Goal: Task Accomplishment & Management: Complete application form

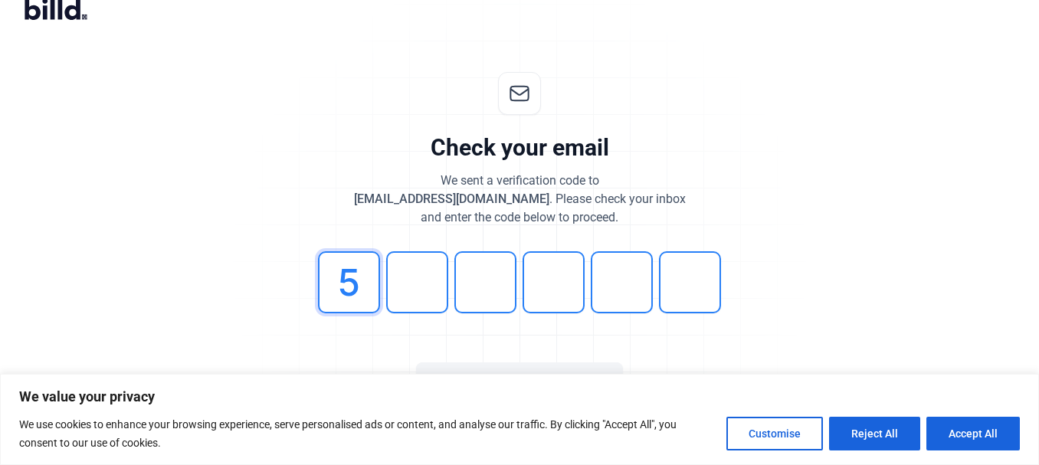
type input "5"
type input "4"
type input "9"
type input "7"
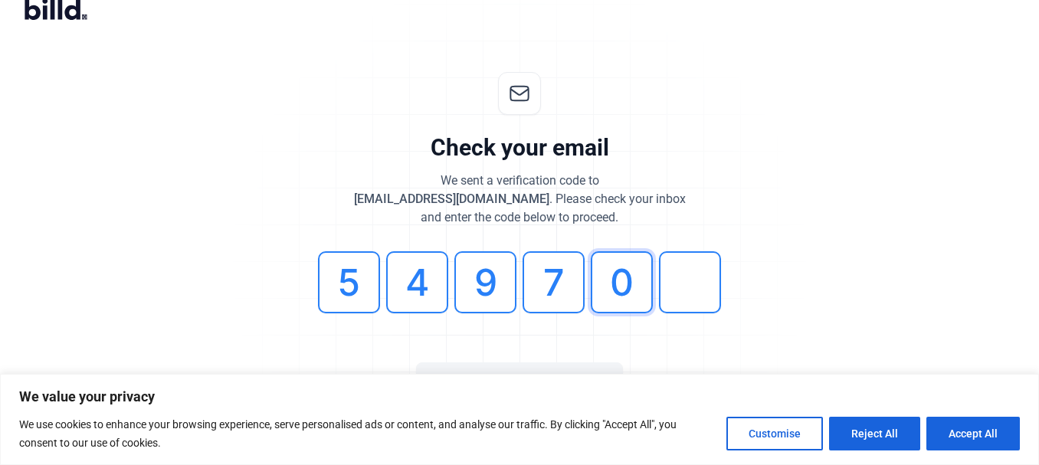
type input "0"
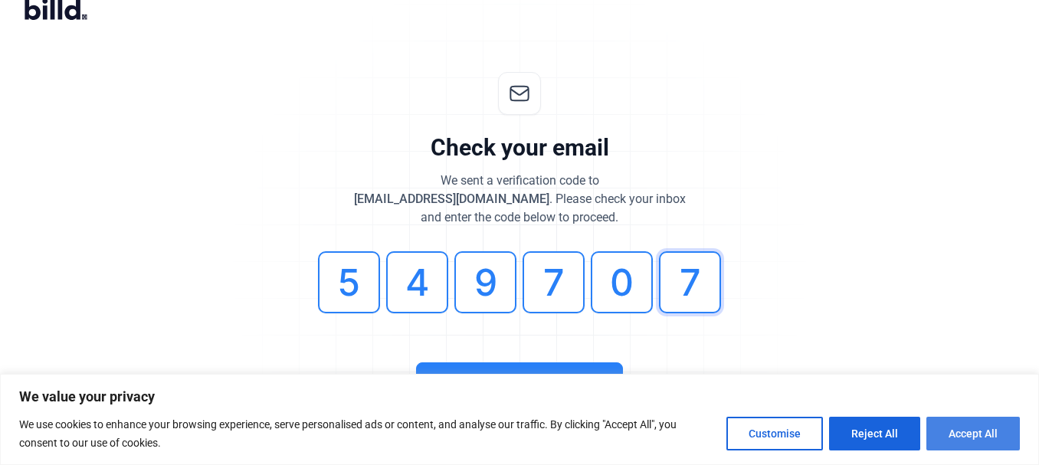
type input "7"
click at [968, 430] on button "Accept All" at bounding box center [972, 434] width 93 height 34
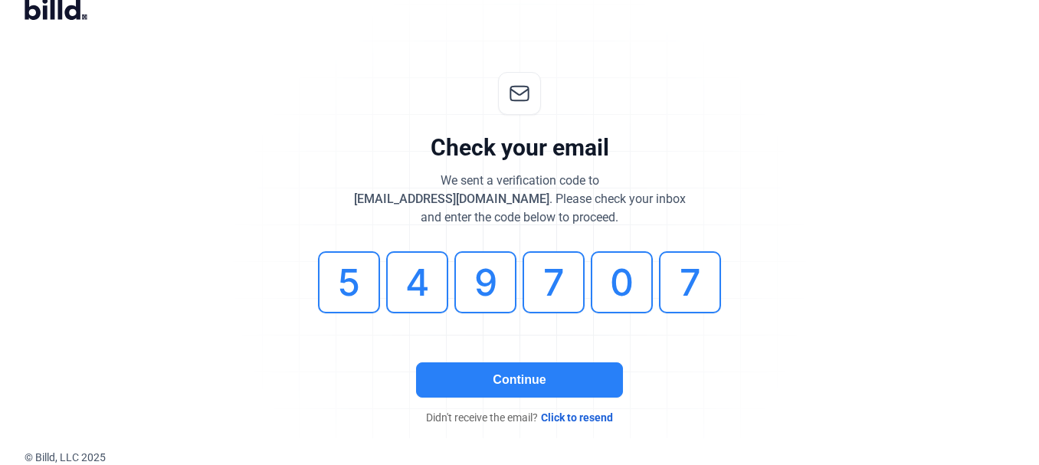
click at [505, 376] on button "Continue" at bounding box center [519, 379] width 207 height 35
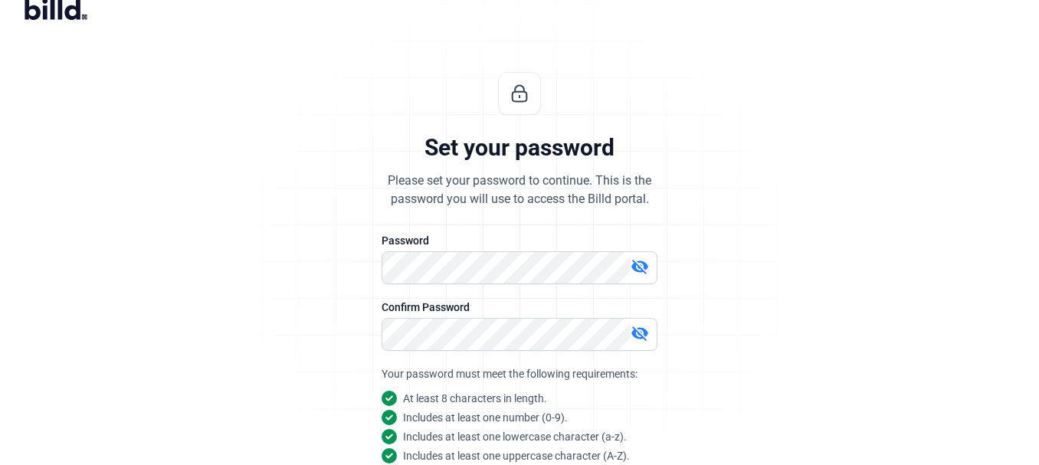
drag, startPoint x: 414, startPoint y: 313, endPoint x: 515, endPoint y: 170, distance: 175.3
click at [515, 170] on div "Set your password Please set your password to continue. This is the password yo…" at bounding box center [519, 342] width 509 height 590
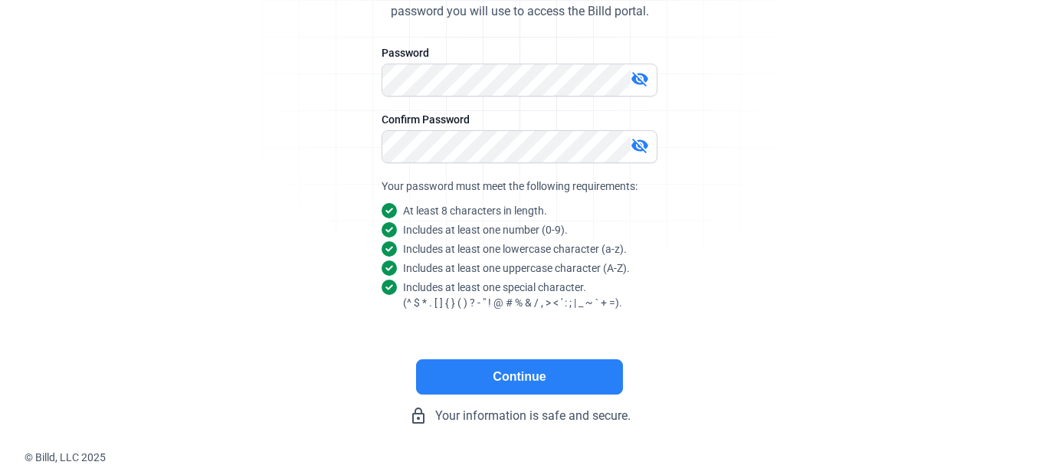
click at [512, 377] on button "Continue" at bounding box center [519, 376] width 207 height 35
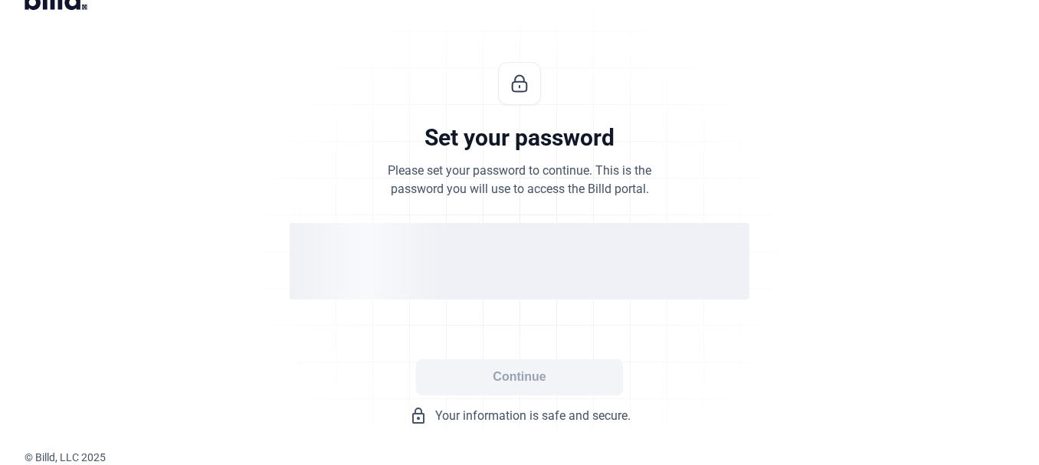
scroll to position [37, 0]
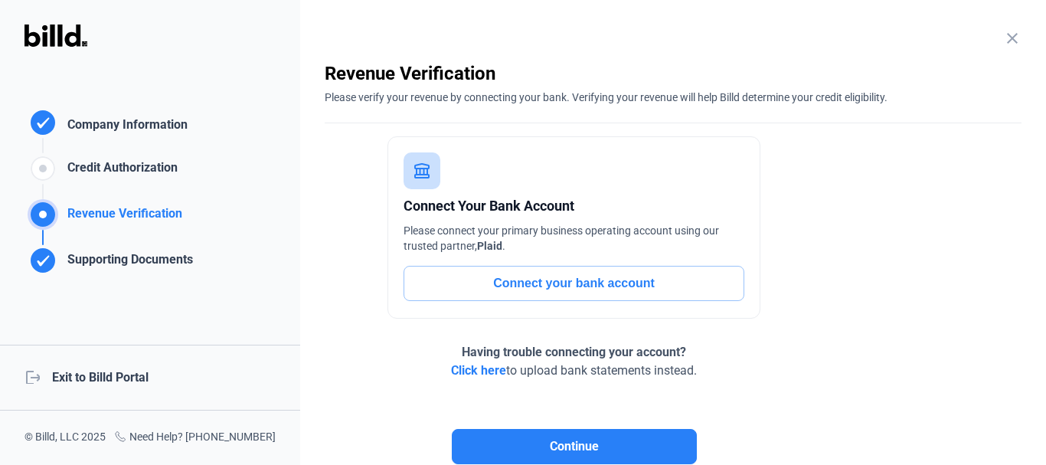
click at [107, 258] on div "Supporting Documents" at bounding box center [127, 262] width 132 height 25
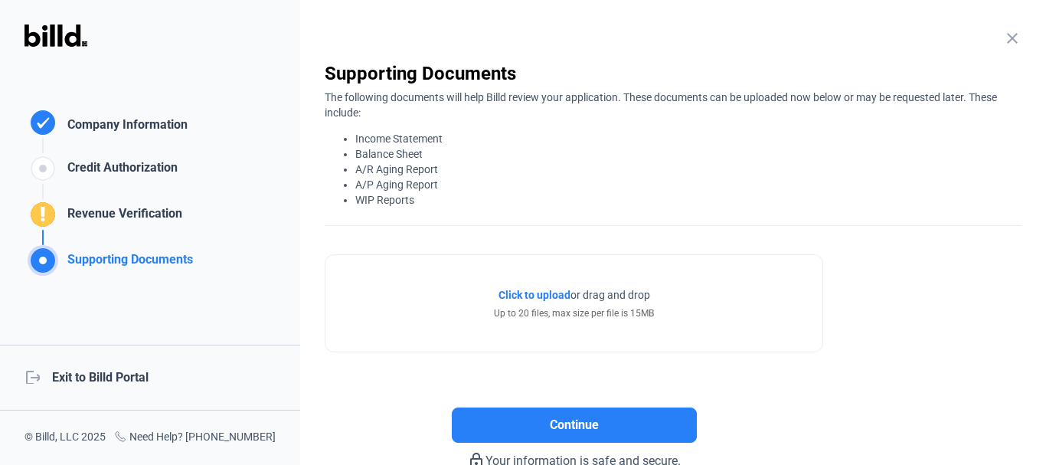
click at [106, 126] on div "Company Information" at bounding box center [124, 127] width 126 height 22
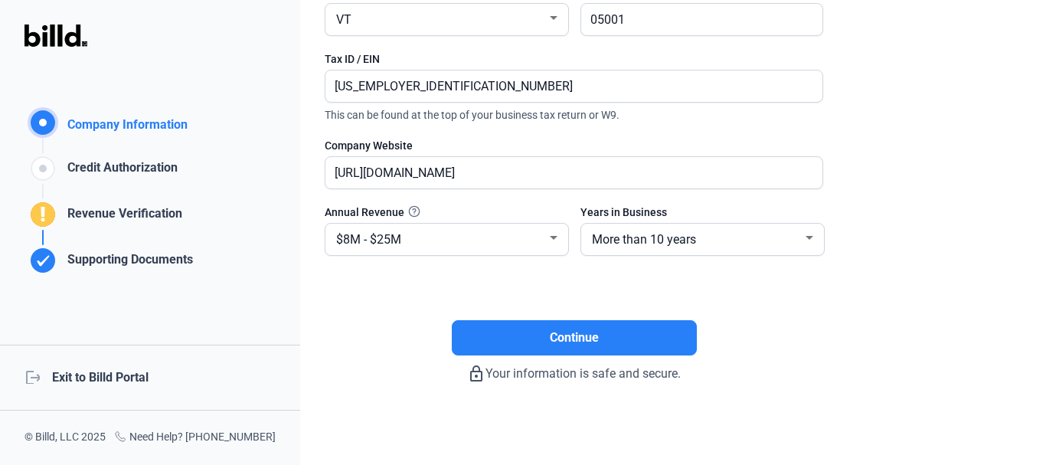
scroll to position [374, 0]
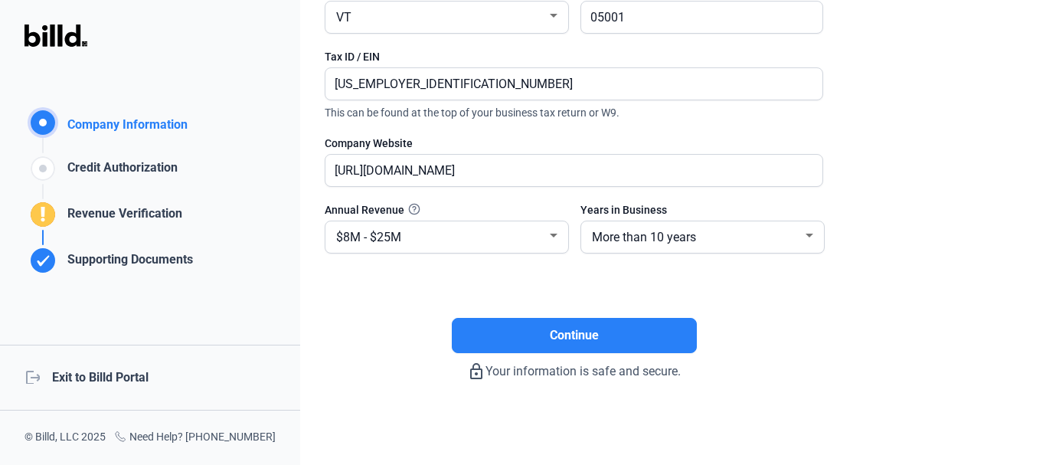
click at [85, 375] on div "logout Exit to Billd Portal" at bounding box center [150, 378] width 300 height 66
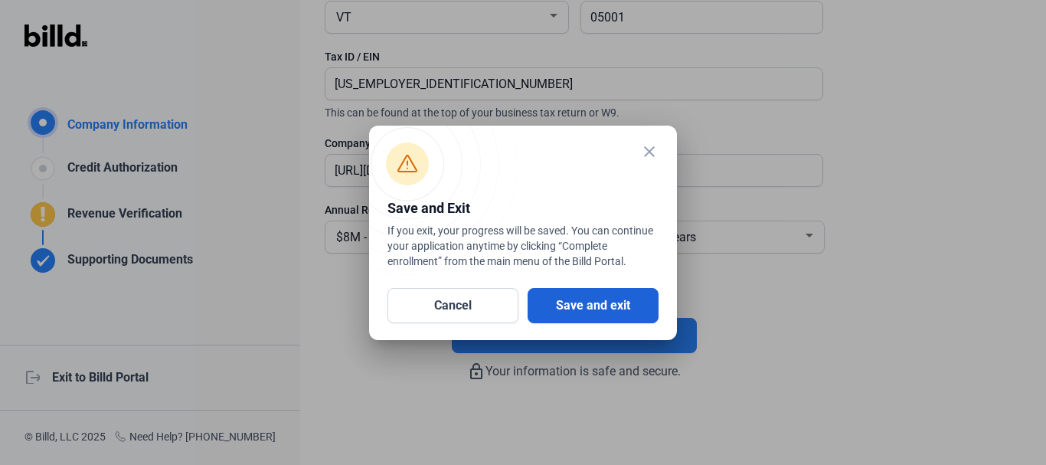
click at [576, 303] on button "Save and exit" at bounding box center [593, 305] width 131 height 35
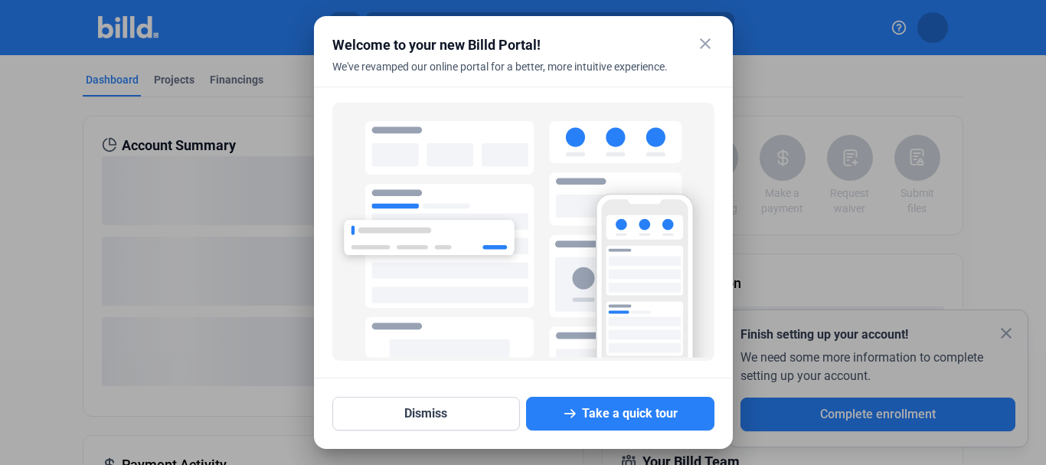
scroll to position [98, 0]
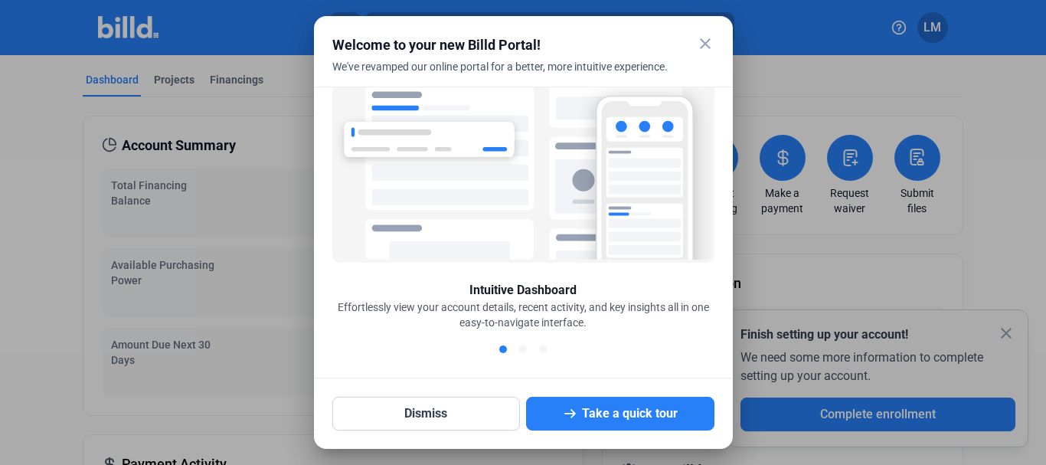
click at [708, 40] on mat-icon "close" at bounding box center [705, 43] width 18 height 18
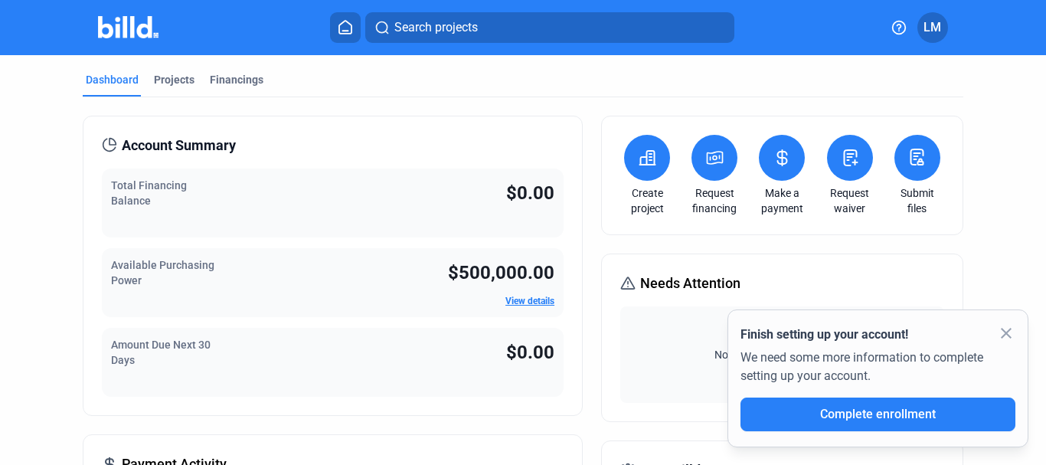
click at [909, 155] on icon at bounding box center [917, 157] width 19 height 18
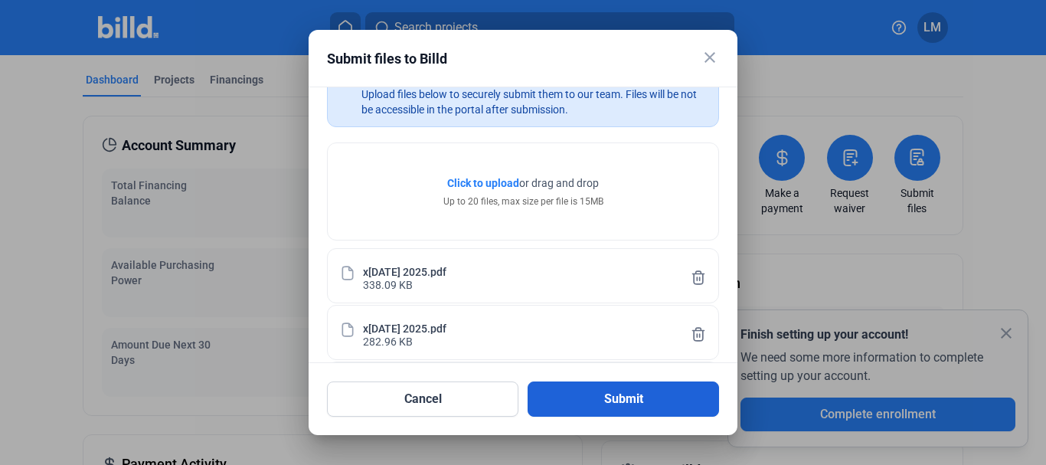
scroll to position [41, 0]
click at [611, 396] on button "Submit" at bounding box center [624, 398] width 192 height 35
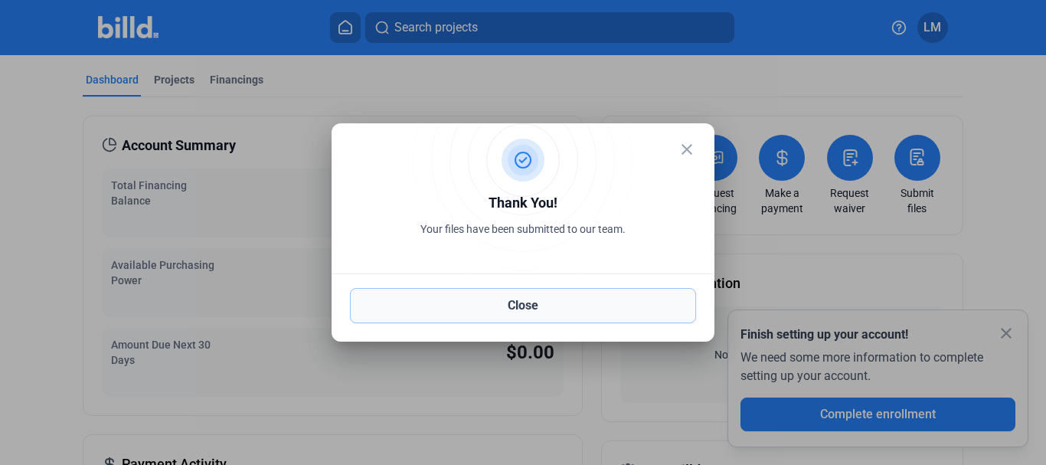
click at [516, 300] on button "Close" at bounding box center [523, 305] width 346 height 35
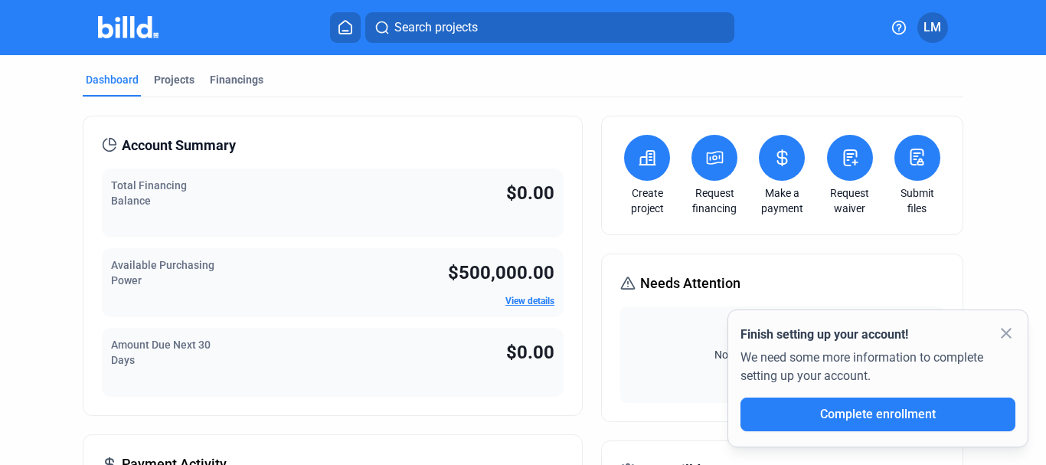
click at [912, 153] on icon at bounding box center [918, 156] width 12 height 15
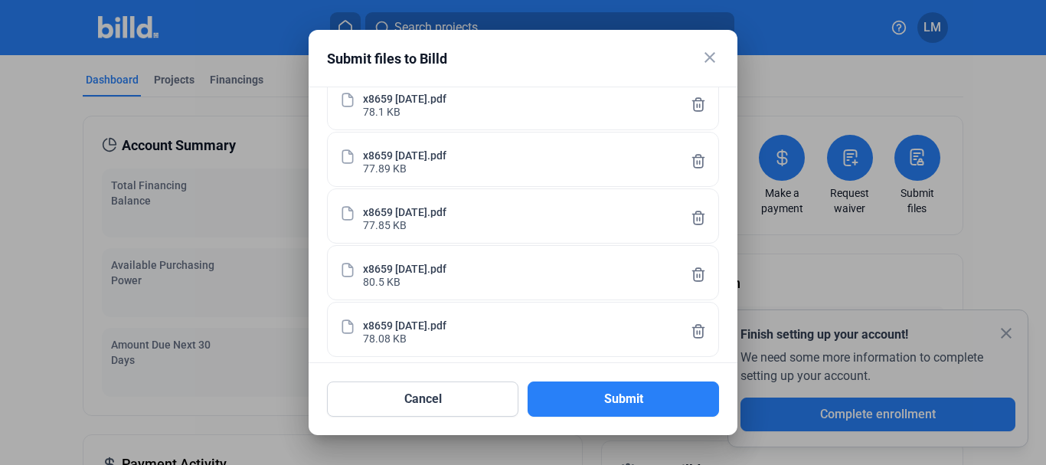
scroll to position [958, 0]
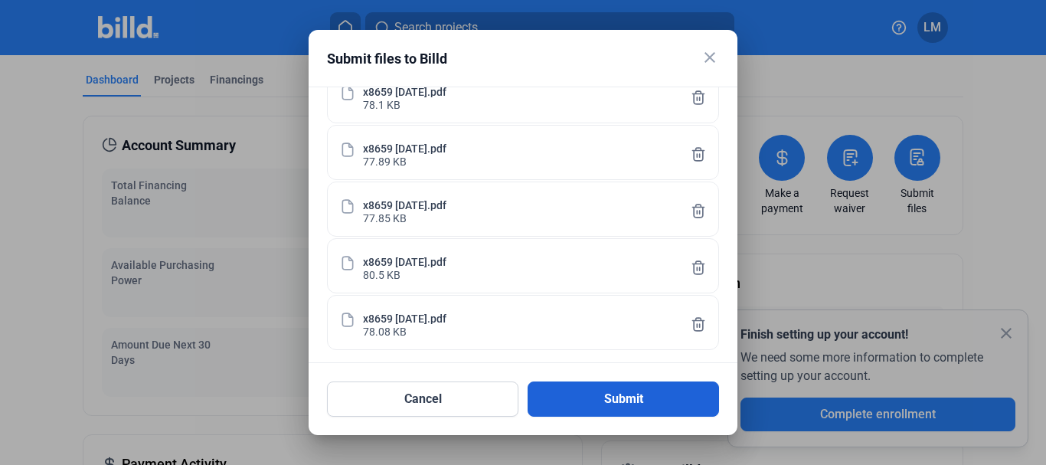
click at [623, 395] on button "Submit" at bounding box center [624, 398] width 192 height 35
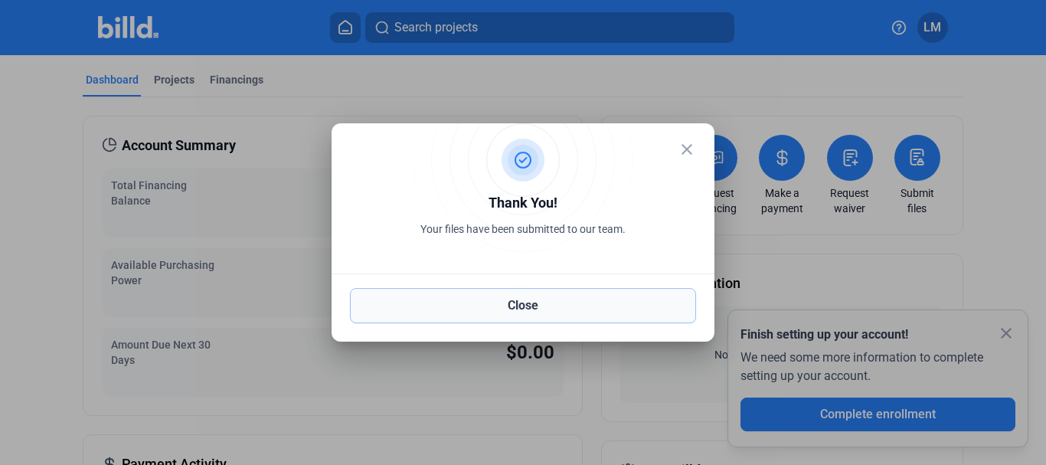
click at [523, 306] on button "Close" at bounding box center [523, 305] width 346 height 35
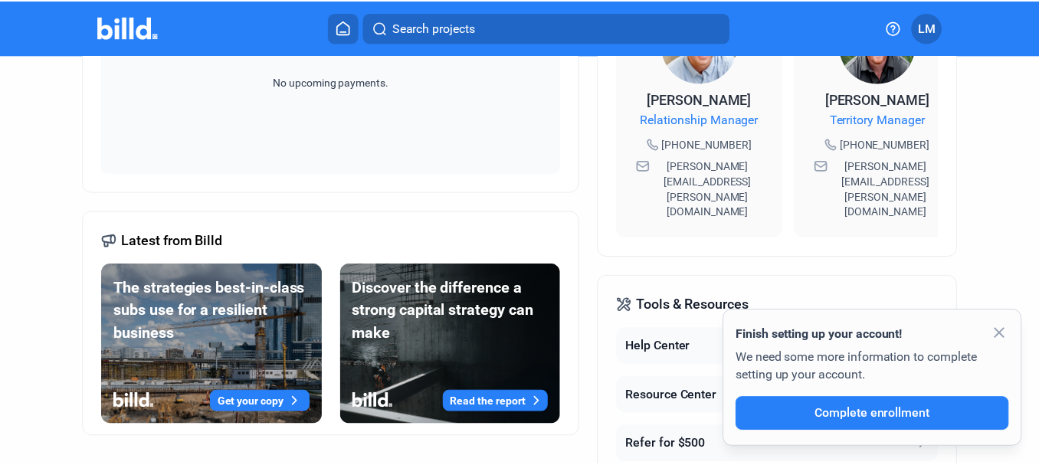
scroll to position [534, 0]
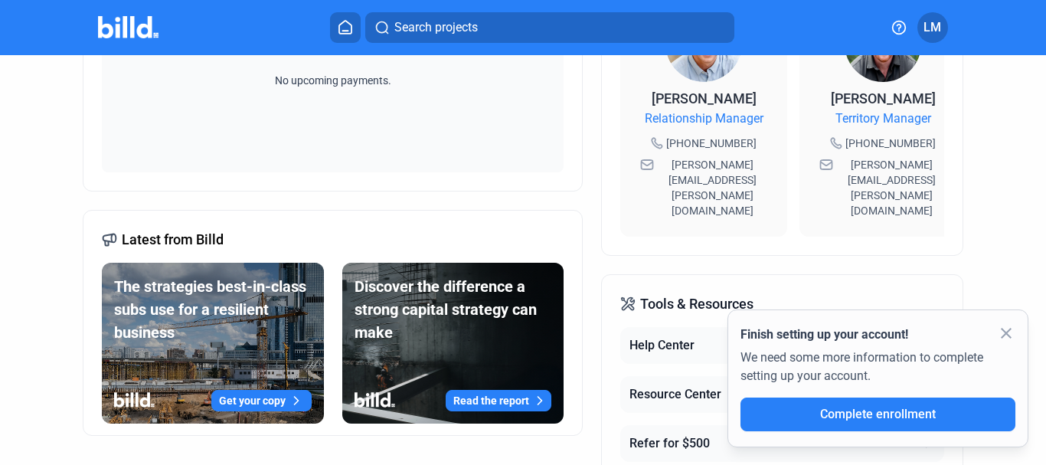
click at [935, 27] on span "LM" at bounding box center [933, 27] width 18 height 18
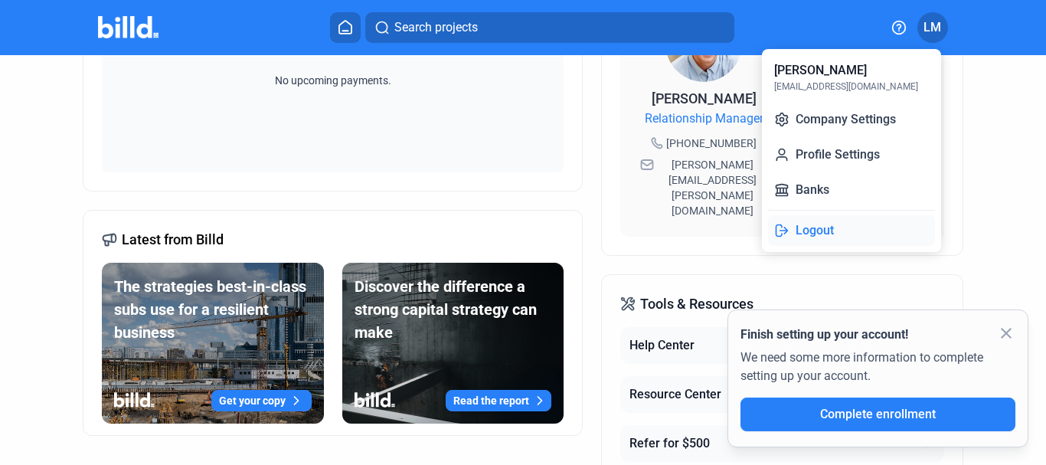
click at [818, 226] on button "Logout" at bounding box center [851, 230] width 167 height 31
